Goal: Task Accomplishment & Management: Complete application form

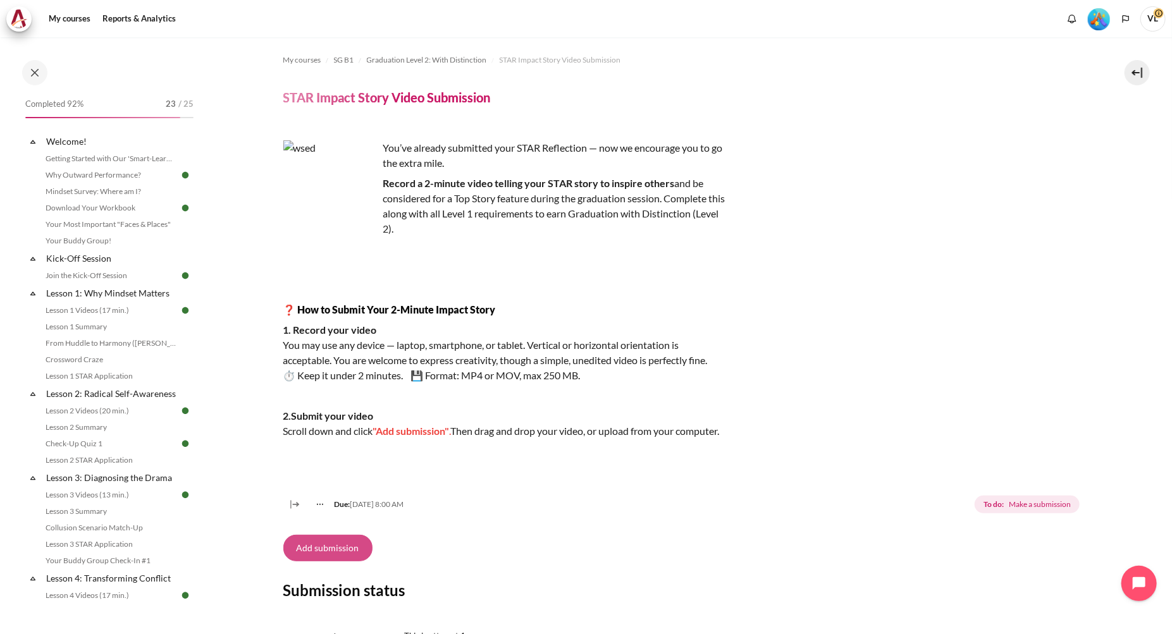
scroll to position [109, 0]
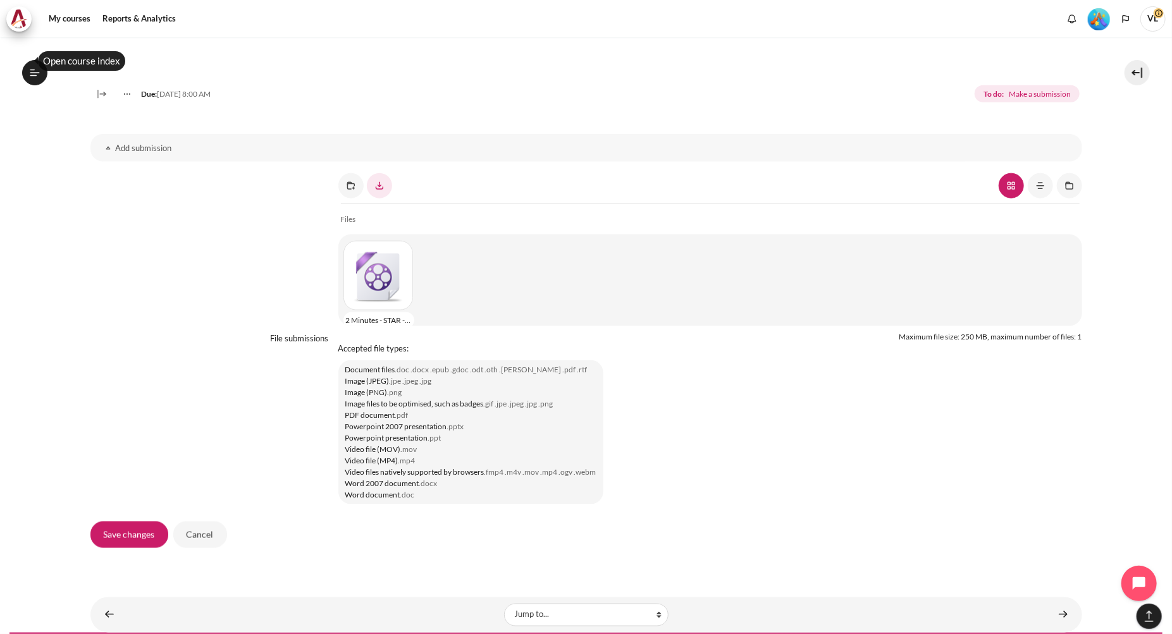
scroll to position [976, 0]
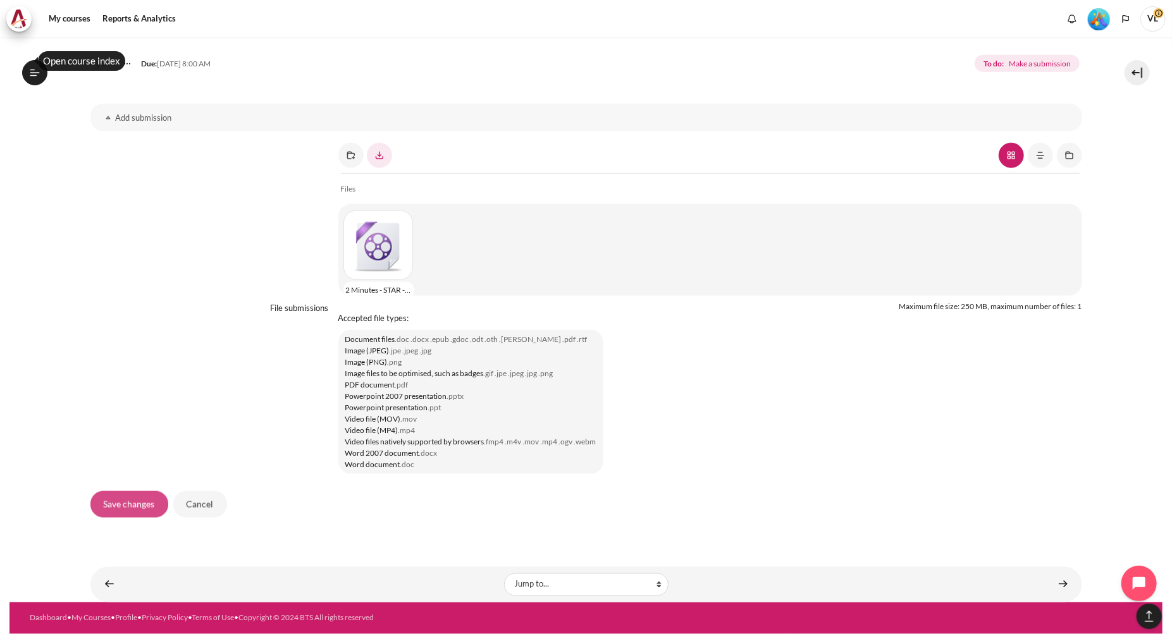
click at [125, 505] on input "Save changes" at bounding box center [129, 504] width 78 height 27
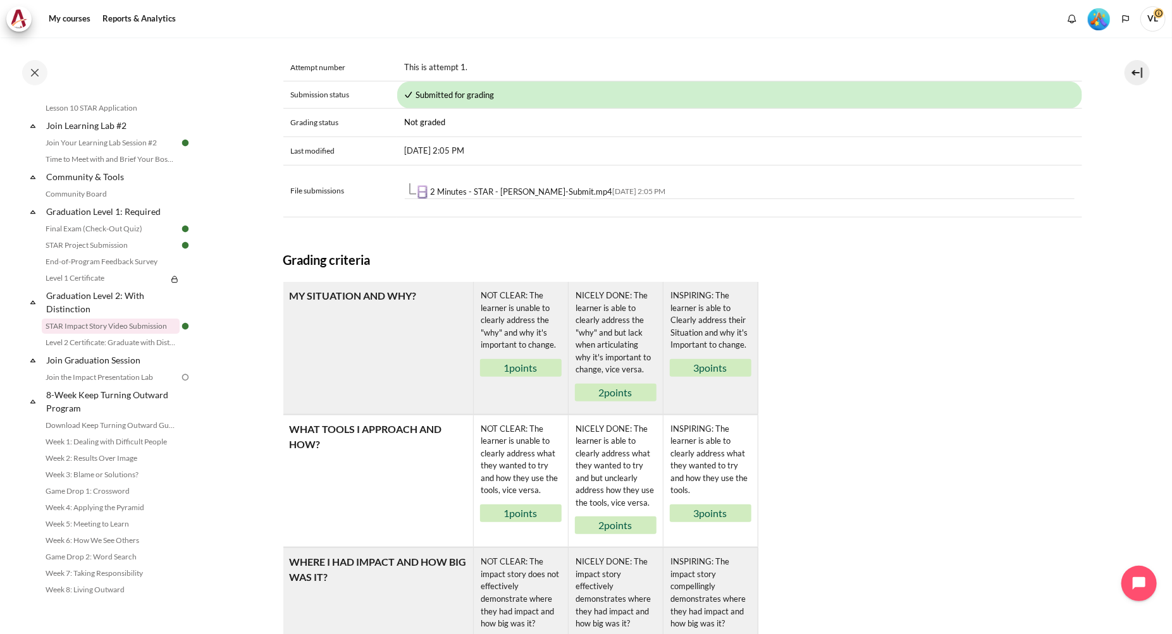
scroll to position [758, 0]
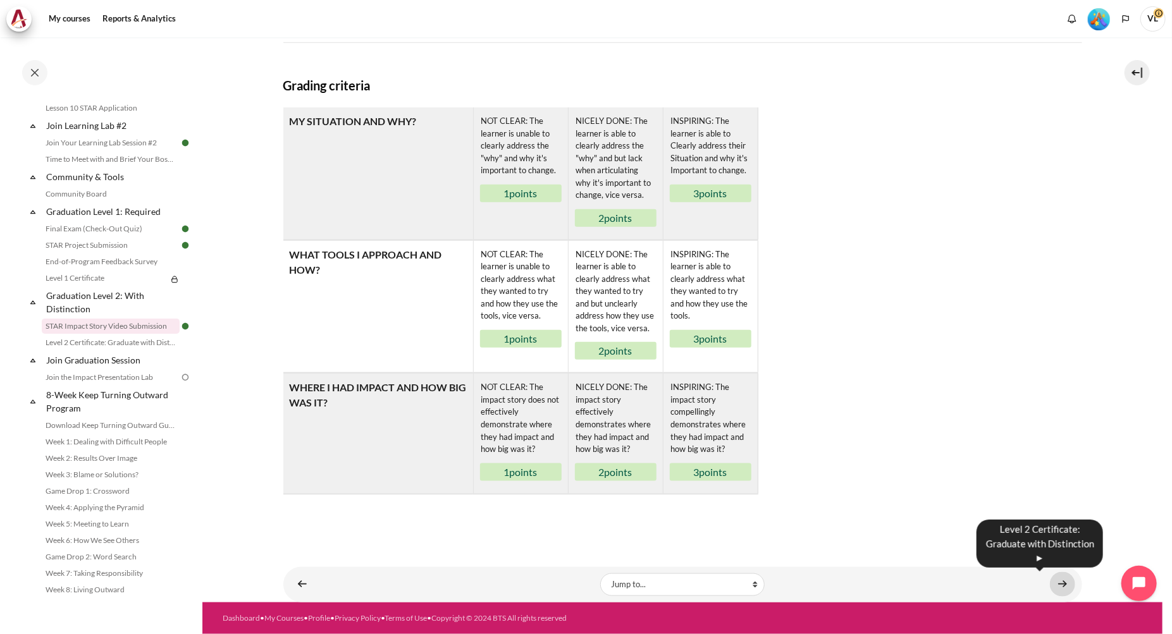
click at [1055, 584] on link "Content" at bounding box center [1062, 584] width 25 height 25
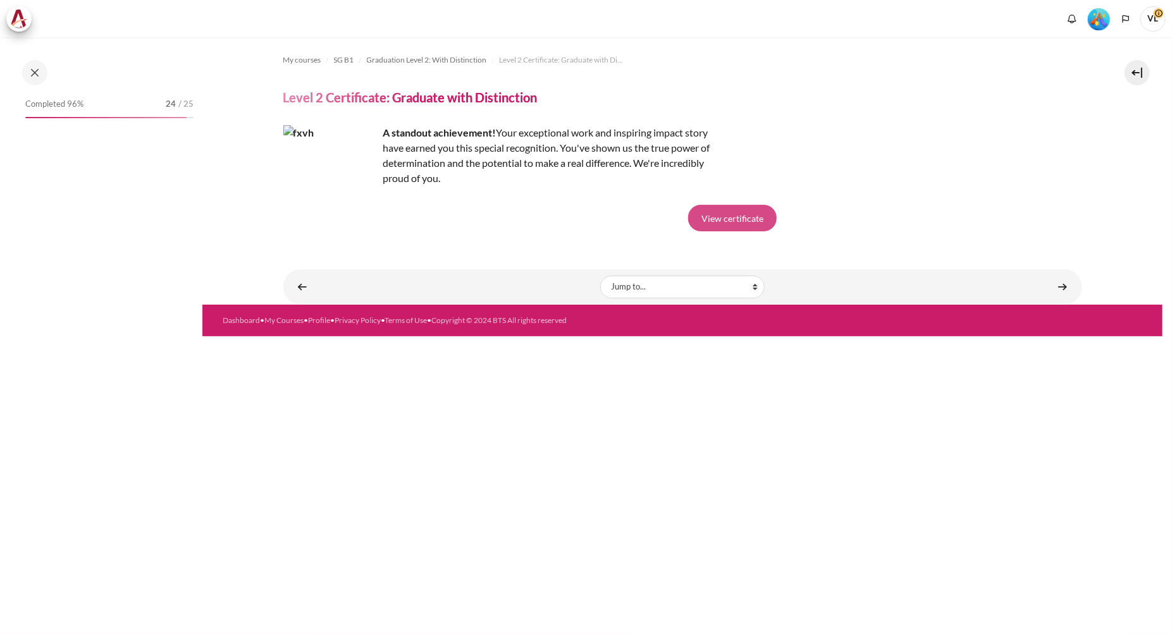
click at [756, 222] on link "View certificate" at bounding box center [732, 218] width 89 height 27
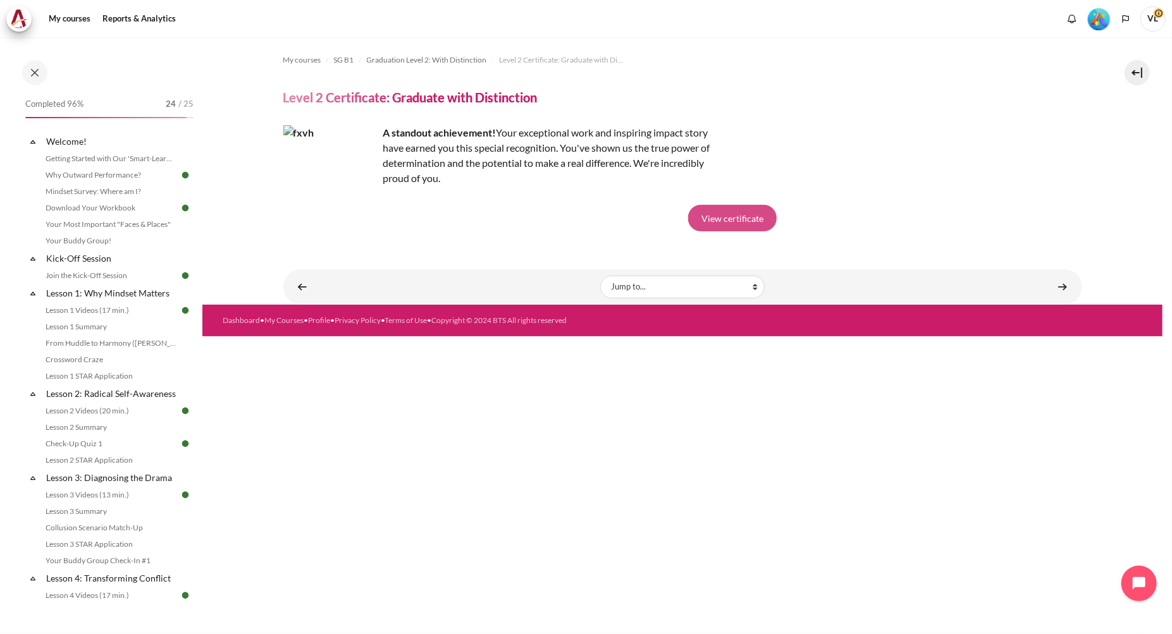
scroll to position [1309, 0]
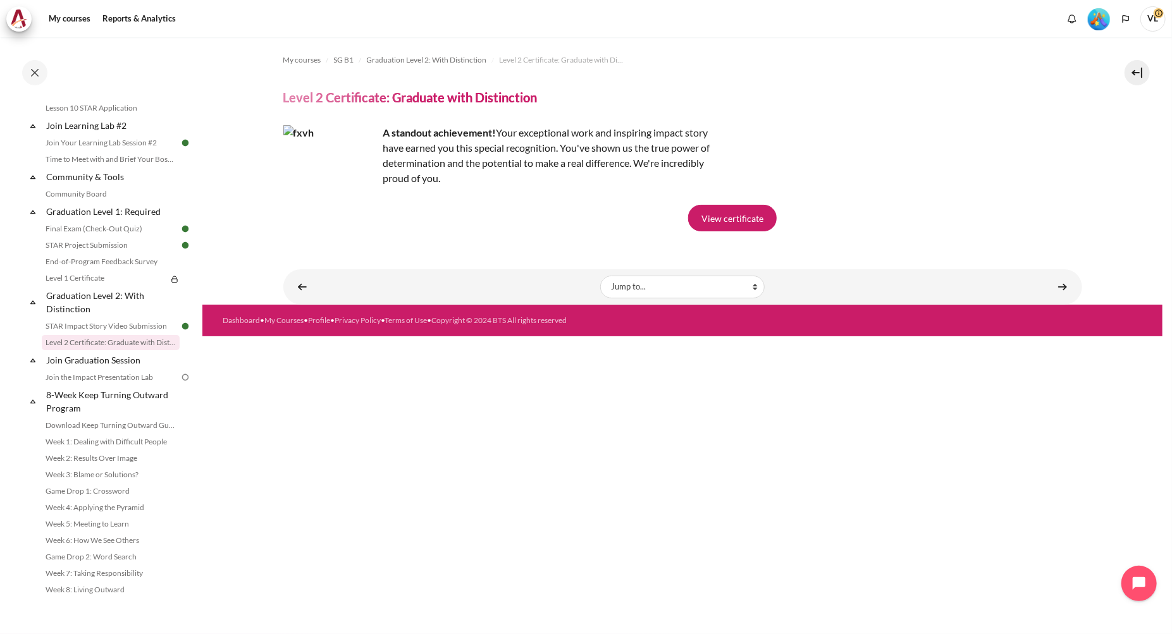
click at [914, 443] on div "My courses SG B1 Graduation Level 2: With Distinction Level 2 Certificate: Grad…" at bounding box center [682, 335] width 960 height 597
click at [1059, 285] on link "Content" at bounding box center [1062, 286] width 25 height 25
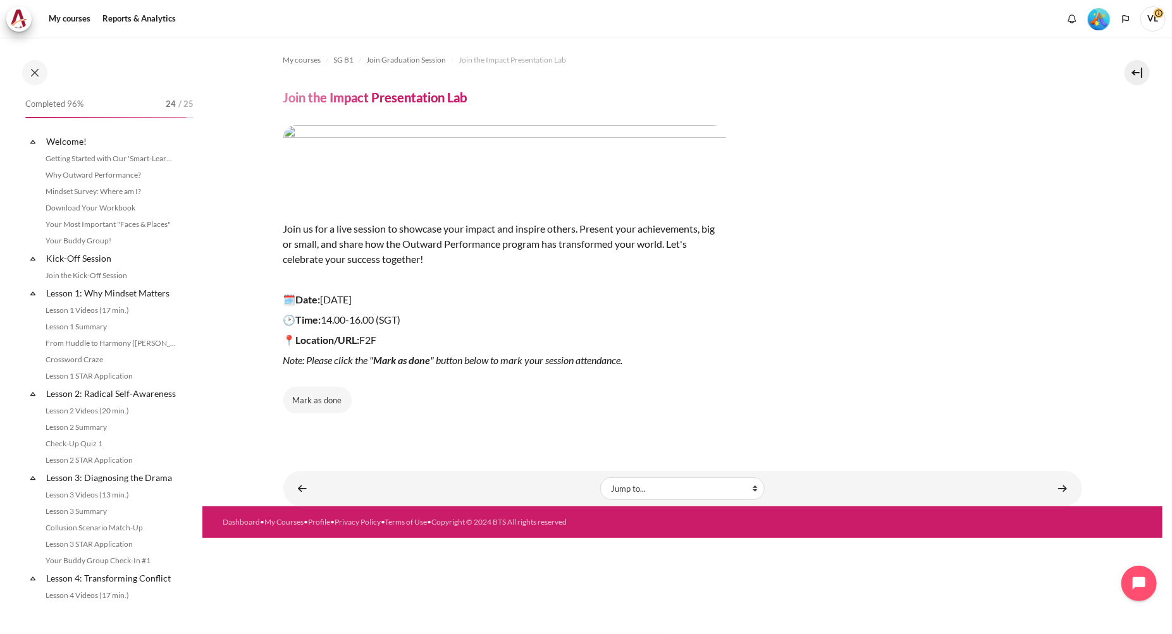
scroll to position [1313, 0]
